Goal: Task Accomplishment & Management: Complete application form

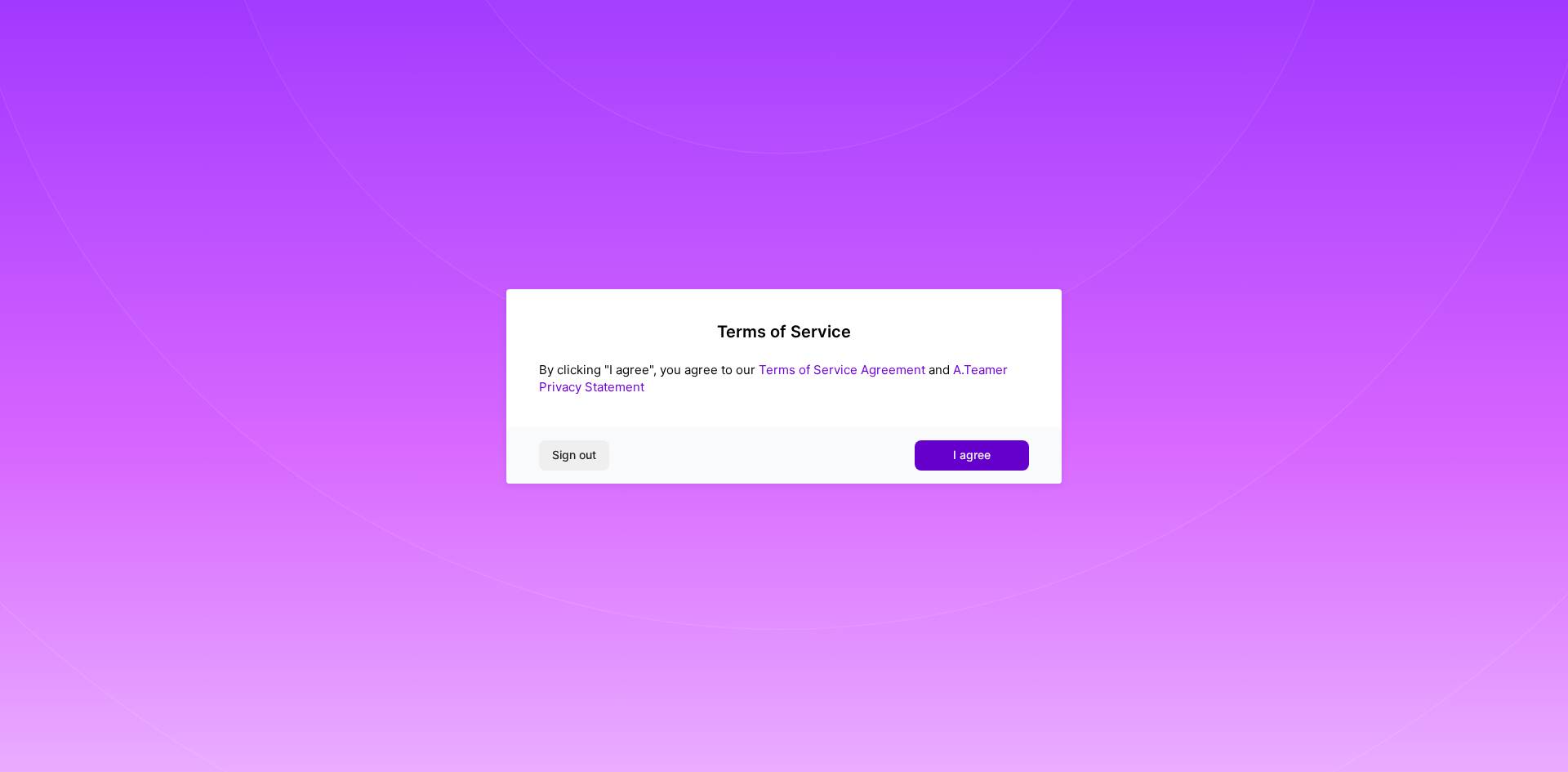
click at [1022, 458] on button "I agree" at bounding box center [971, 456] width 114 height 30
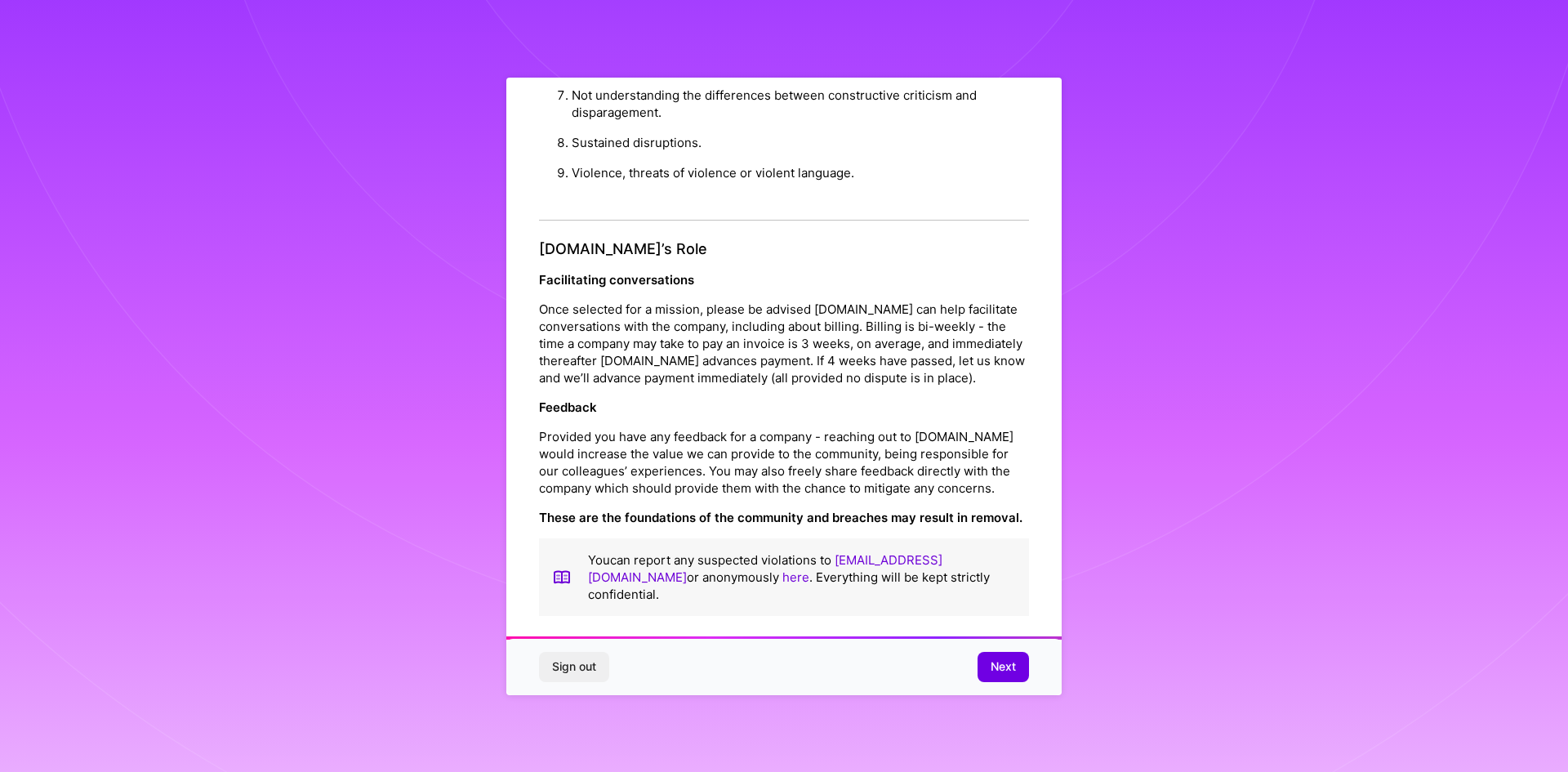
scroll to position [1743, 0]
click at [994, 671] on span "Next" at bounding box center [1002, 667] width 25 height 16
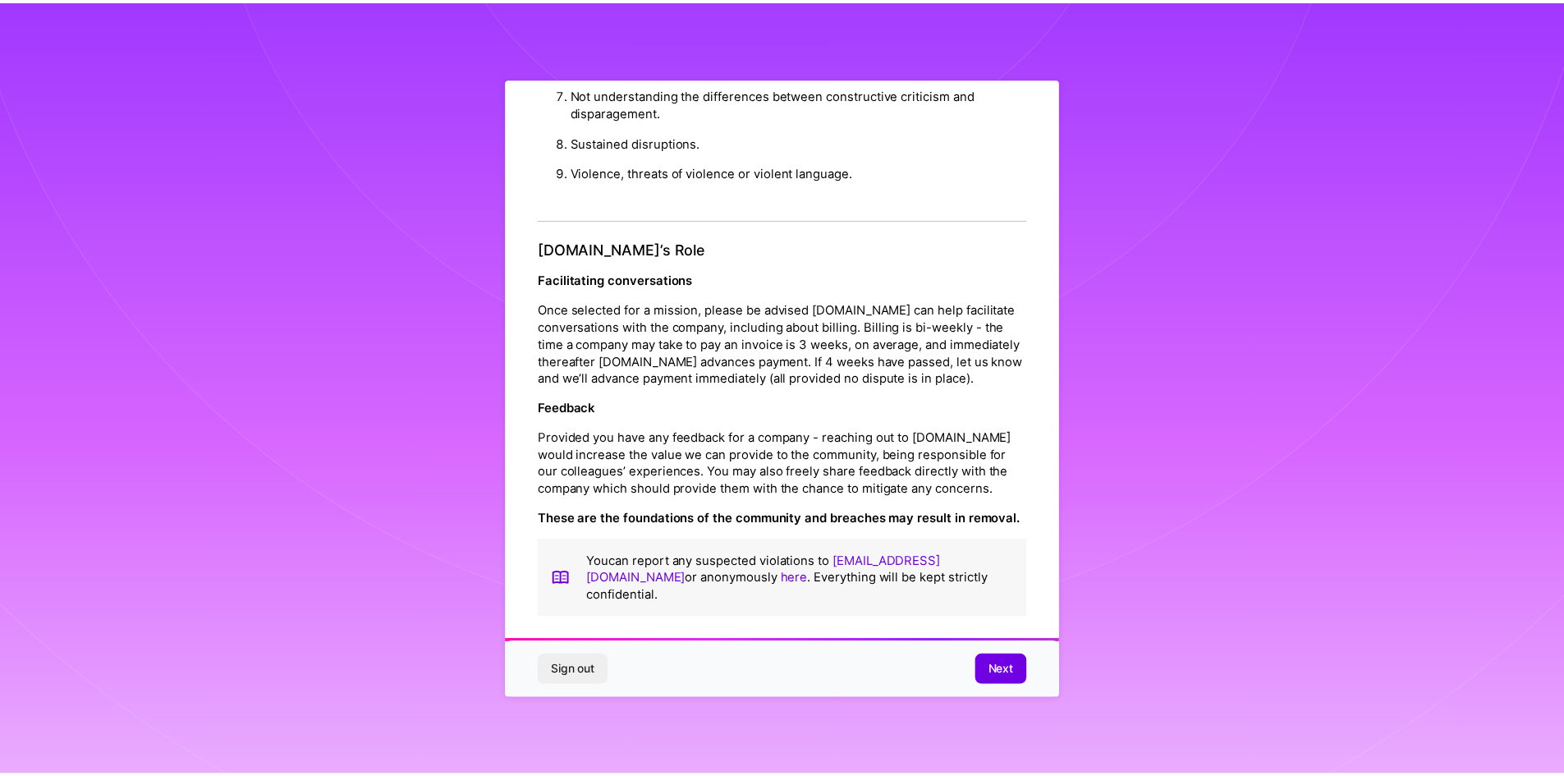
scroll to position [0, 0]
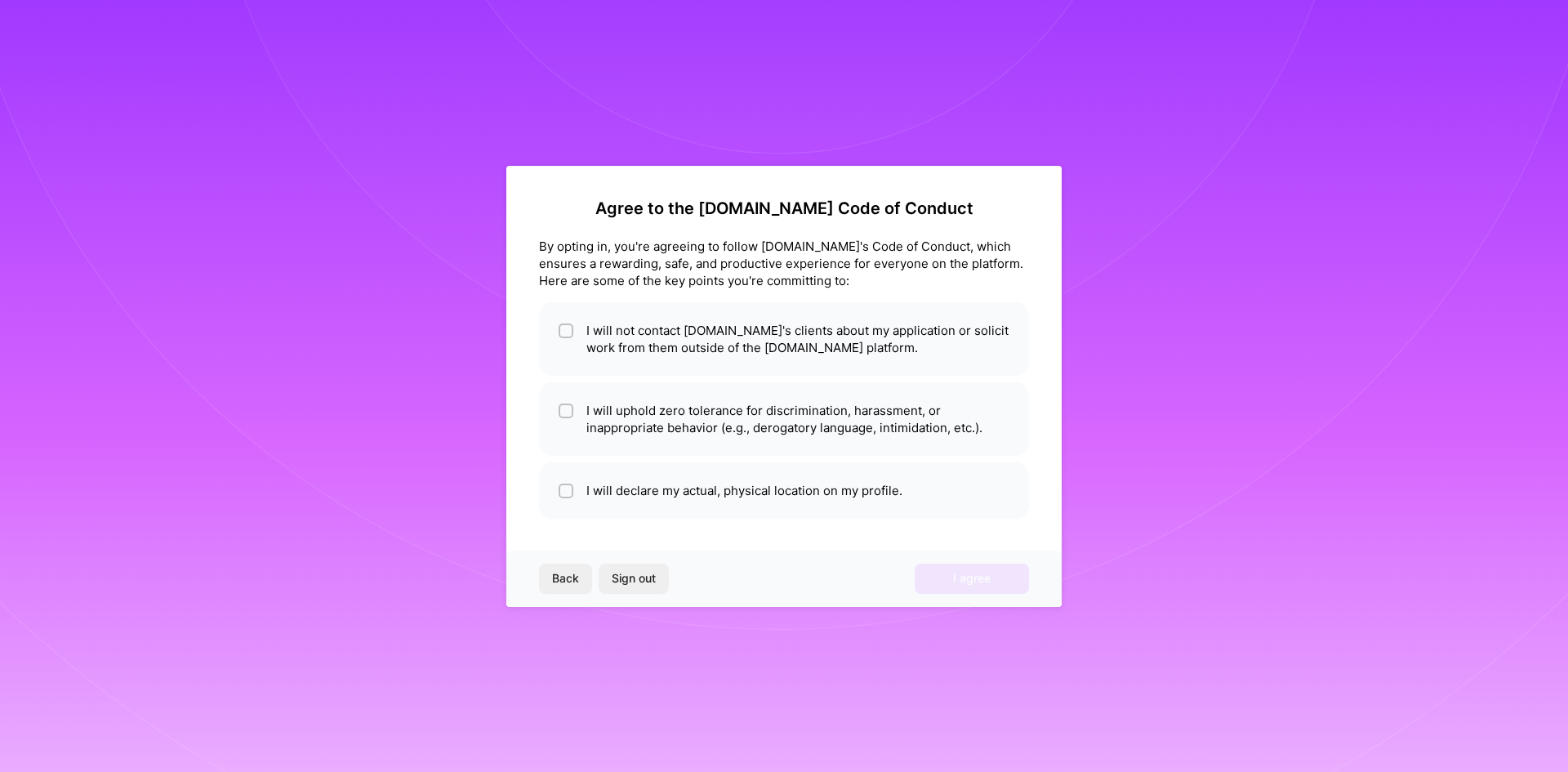
click at [450, 315] on div "Agree to the A.Team Code of Conduct By opting in, you're agreeing to follow A.T…" at bounding box center [784, 386] width 1568 height 772
click at [641, 439] on li "I will uphold zero tolerance for discrimination, harassment, or inappropriate b…" at bounding box center [784, 419] width 490 height 74
checkbox input "true"
click at [646, 496] on li "I will declare my actual, physical location on my profile." at bounding box center [784, 490] width 490 height 57
checkbox input "true"
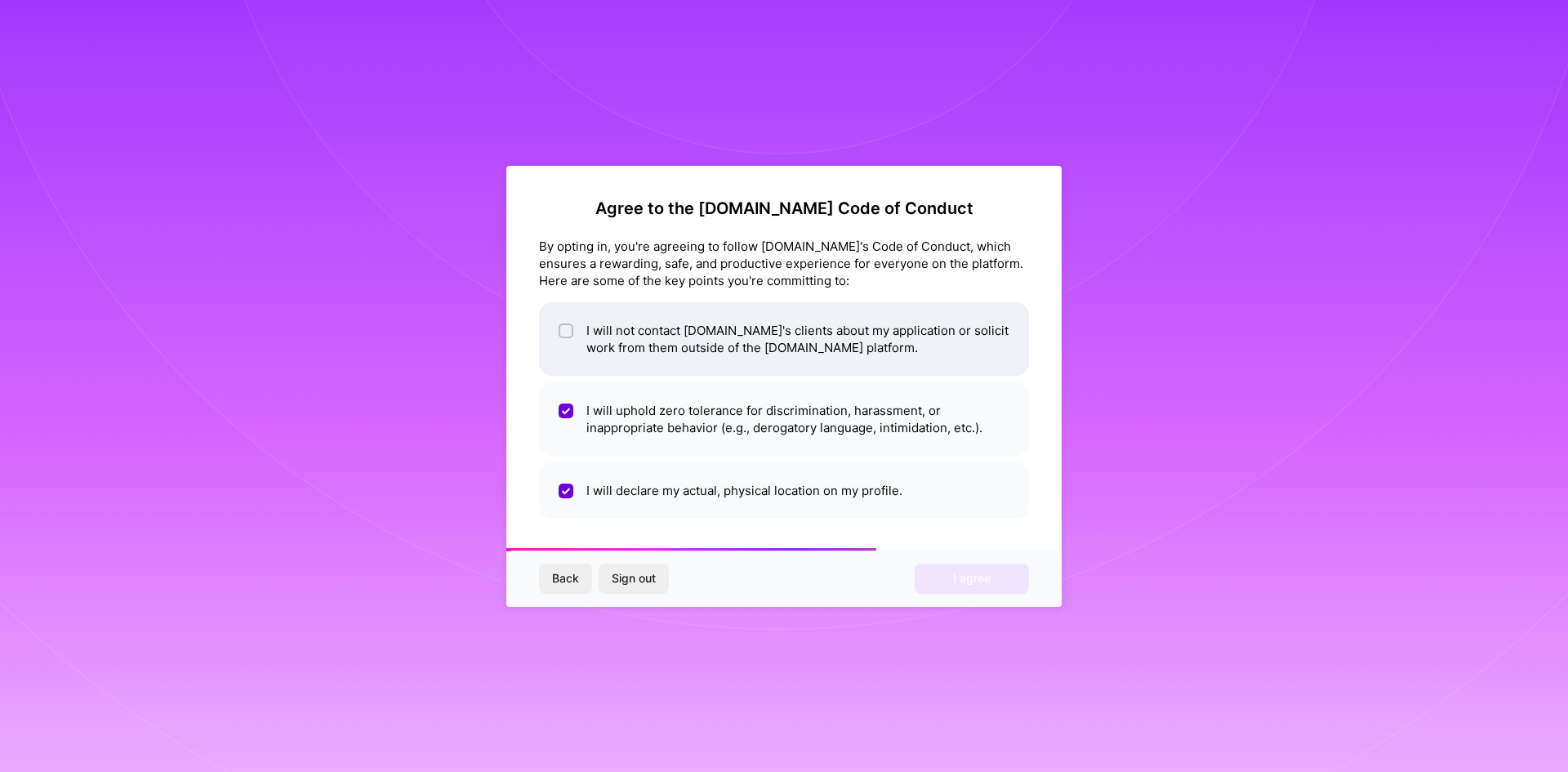
click at [676, 330] on li "I will not contact A.Team's clients about my application or solicit work from t…" at bounding box center [784, 339] width 490 height 74
checkbox input "true"
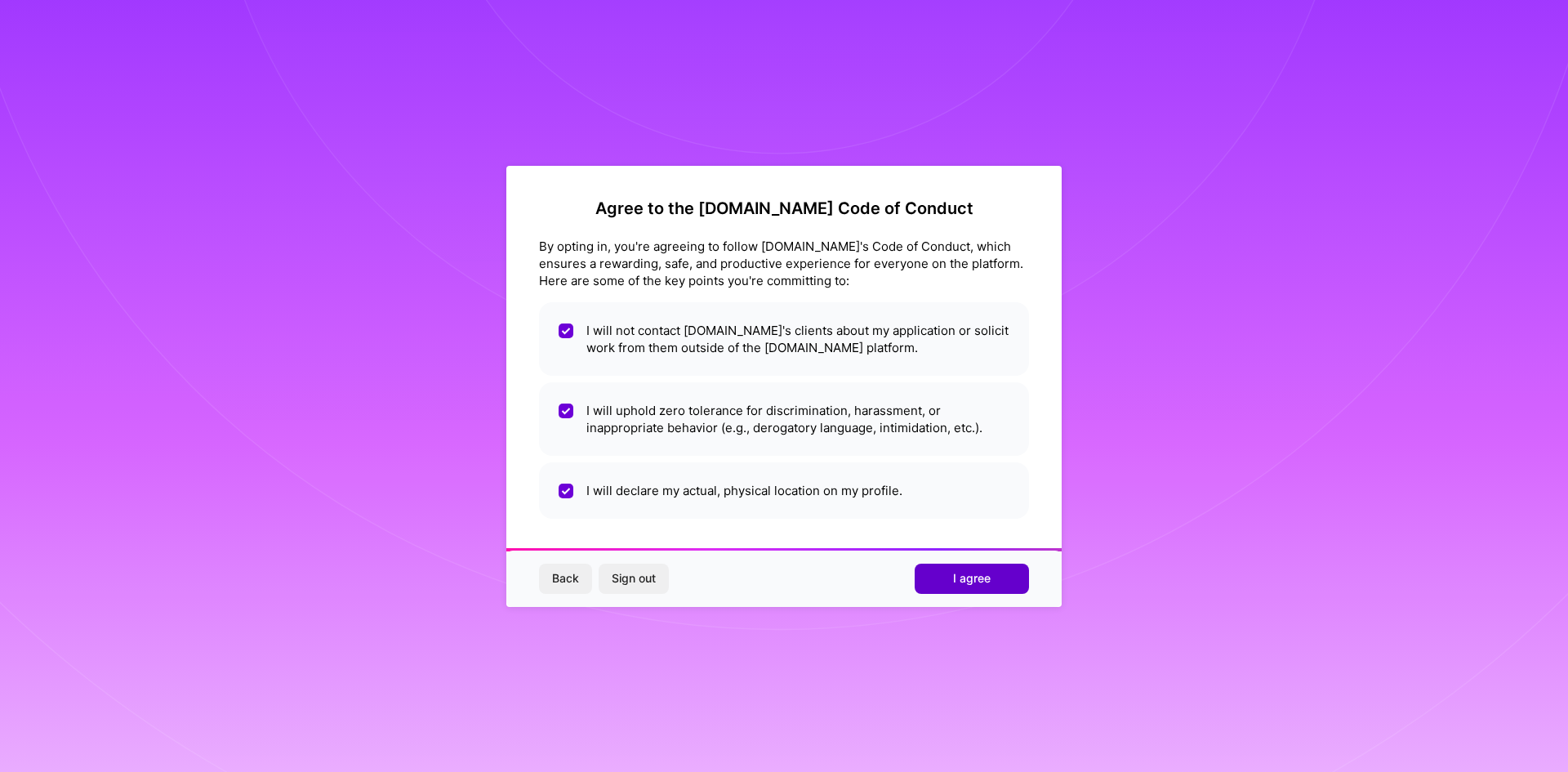
click at [966, 584] on span "I agree" at bounding box center [971, 578] width 38 height 16
